Goal: Task Accomplishment & Management: Use online tool/utility

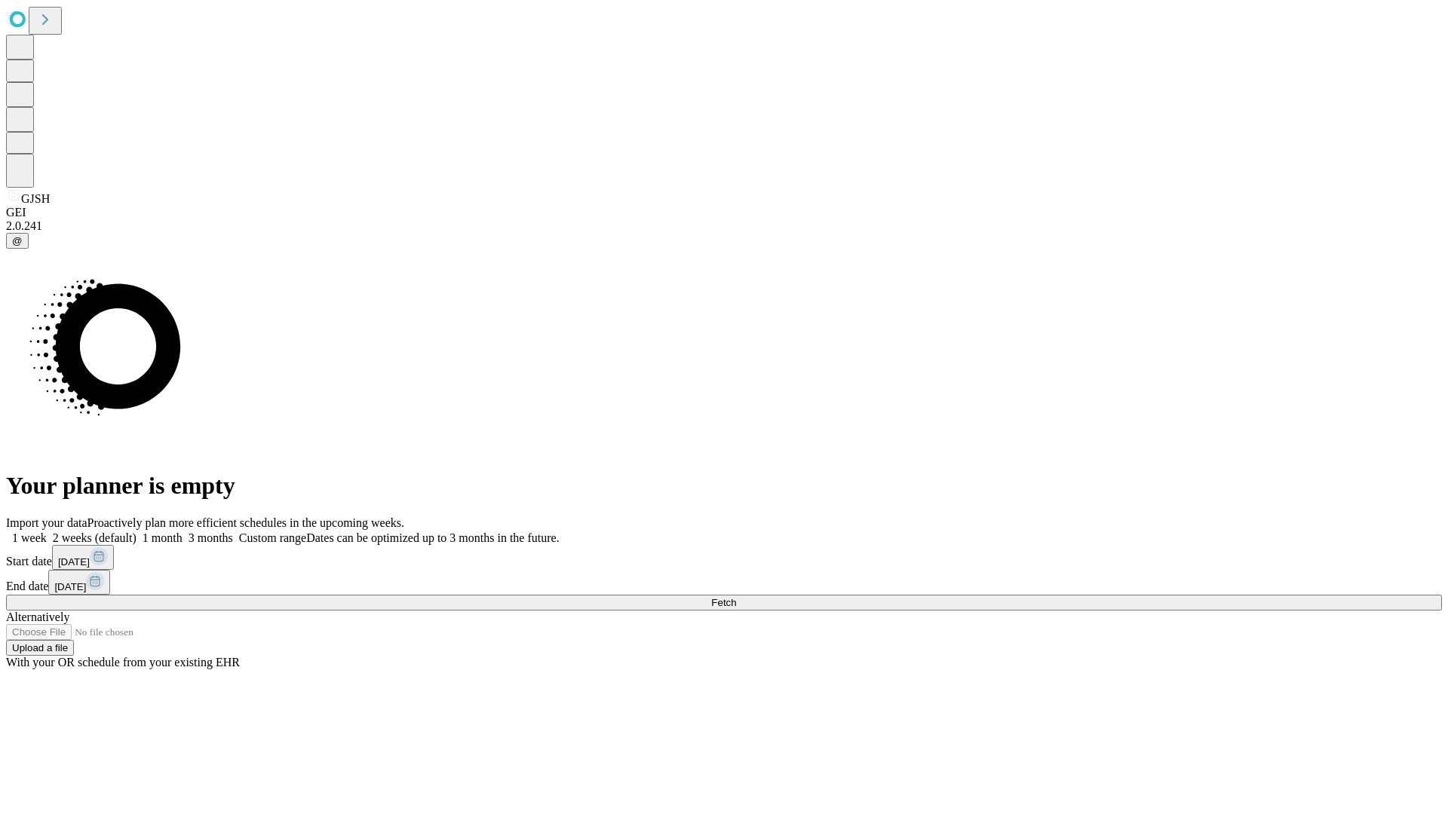
click at [736, 597] on span "Fetch" at bounding box center [723, 602] width 25 height 11
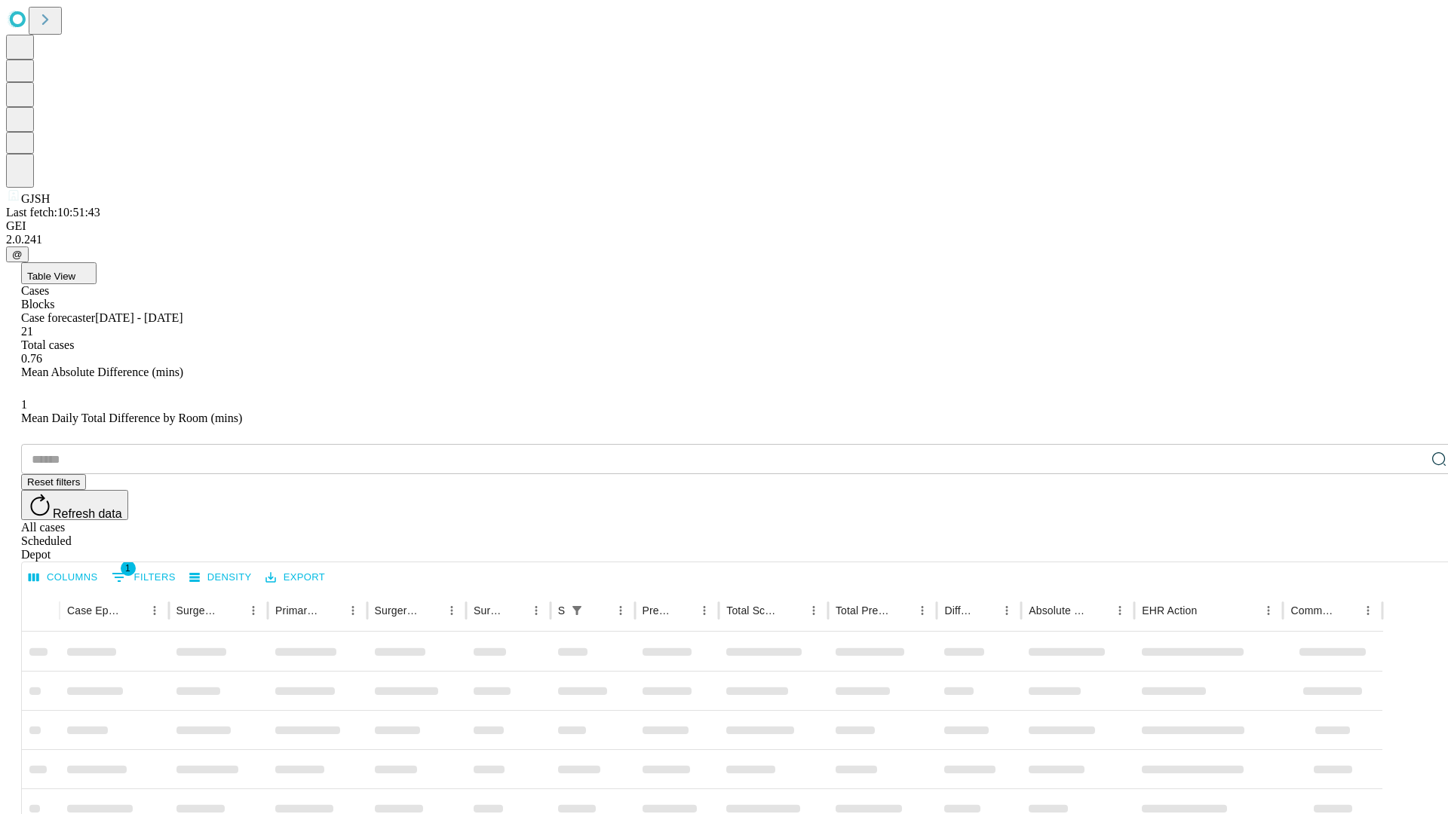
click at [1408, 548] on div "Depot" at bounding box center [739, 555] width 1436 height 14
